Goal: Task Accomplishment & Management: Complete application form

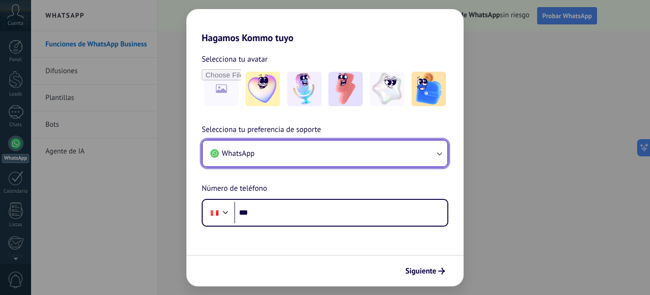
click at [272, 154] on button "WhatsApp" at bounding box center [325, 153] width 245 height 26
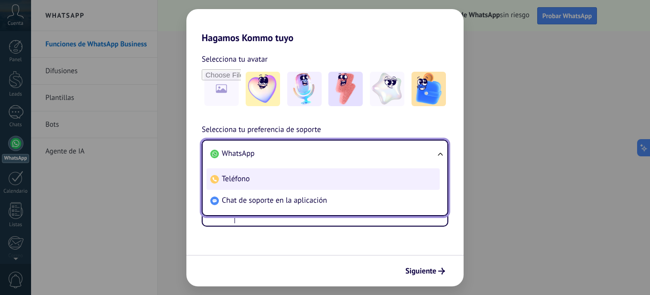
click at [238, 180] on span "Teléfono" at bounding box center [236, 179] width 28 height 10
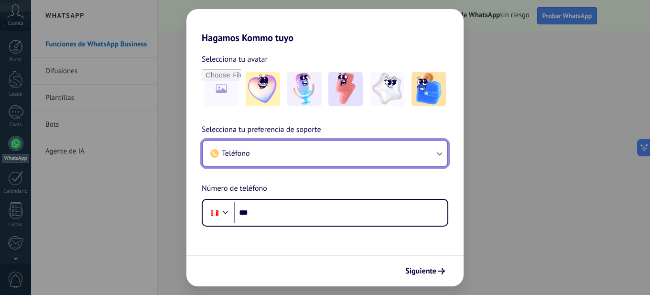
click at [268, 157] on button "Teléfono" at bounding box center [325, 153] width 245 height 26
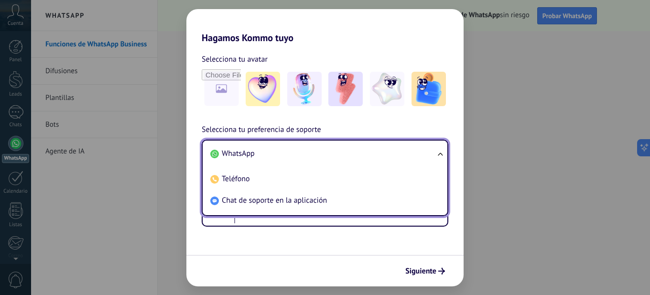
click at [249, 157] on span "WhatsApp" at bounding box center [238, 154] width 33 height 10
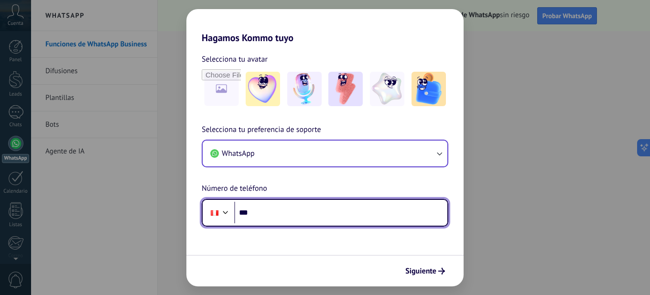
click at [259, 212] on input "***" at bounding box center [340, 213] width 213 height 22
type input "**********"
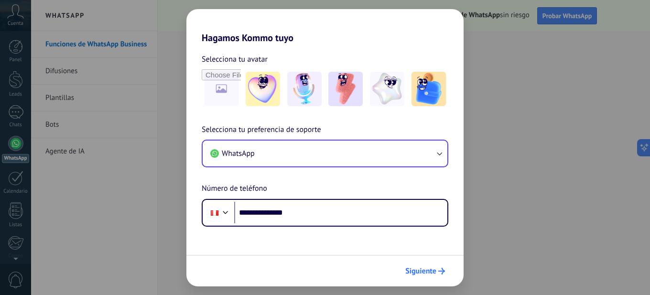
click at [430, 270] on span "Siguiente" at bounding box center [420, 271] width 31 height 7
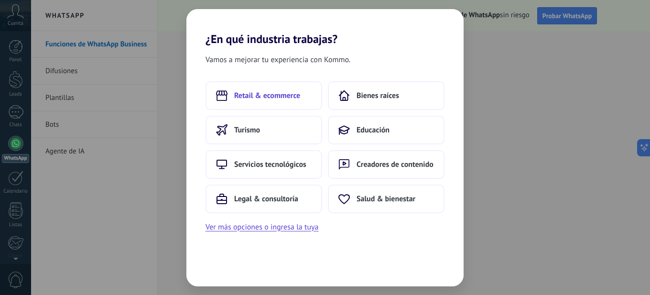
click at [254, 98] on span "Retail & ecommerce" at bounding box center [267, 96] width 66 height 10
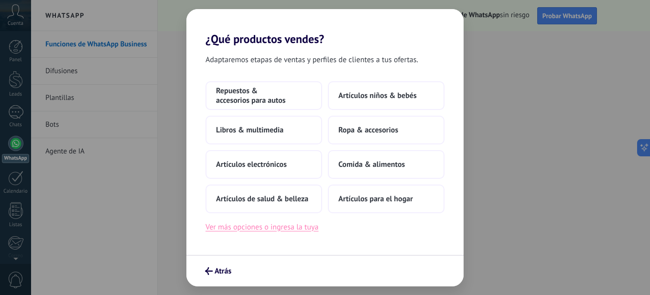
click at [238, 226] on button "Ver más opciones o ingresa la tuya" at bounding box center [261, 227] width 113 height 12
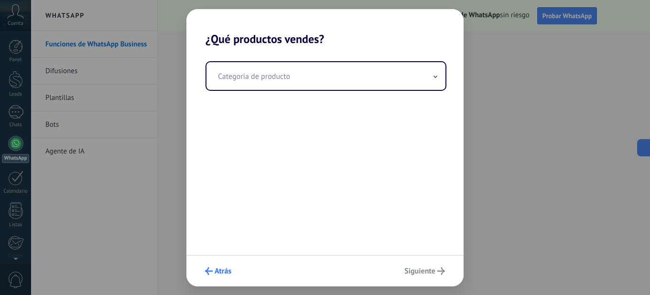
click at [207, 270] on use "submit" at bounding box center [209, 271] width 8 height 8
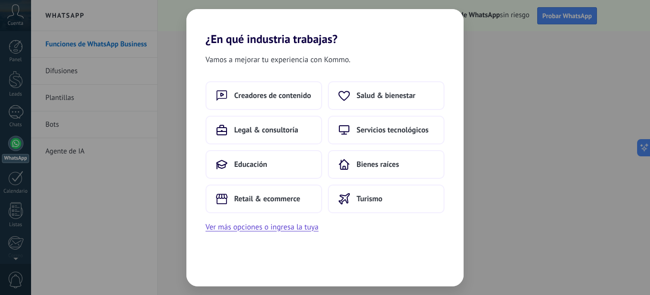
click at [207, 270] on div "Vamos a mejorar tu experiencia con Kommo. Creadores de contenido Salud & bienes…" at bounding box center [324, 166] width 277 height 240
click at [264, 96] on span "Creadores de contenido" at bounding box center [272, 96] width 77 height 10
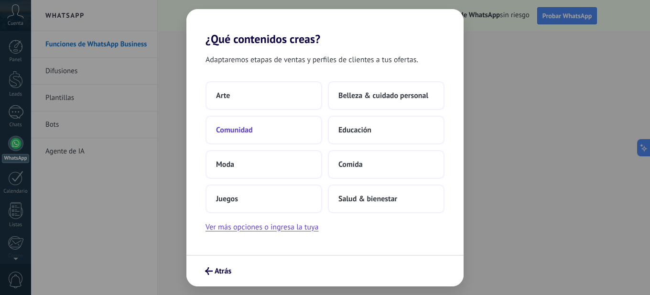
click at [238, 131] on span "Comunidad" at bounding box center [234, 130] width 37 height 10
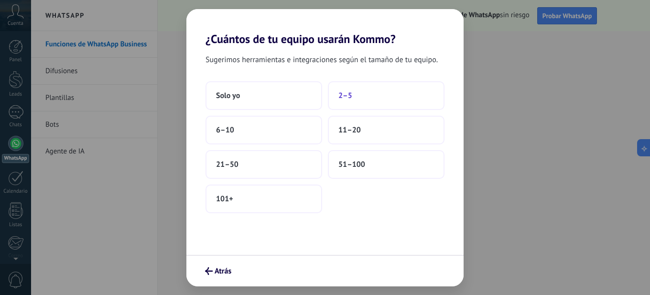
click at [343, 97] on span "2–5" at bounding box center [345, 96] width 14 height 10
